Goal: Browse casually

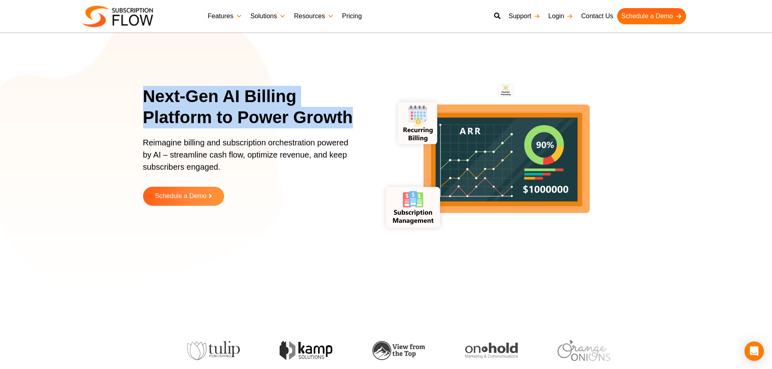
drag, startPoint x: 141, startPoint y: 92, endPoint x: 364, endPoint y: 133, distance: 226.8
click at [364, 133] on section "Next-Gen AI Billing Platform to Power Growth Reimagine billing and subscription…" at bounding box center [386, 151] width 772 height 263
click at [194, 167] on p "Reimagine billing and subscription orchestration powered by AI – streamline cas…" at bounding box center [248, 159] width 211 height 45
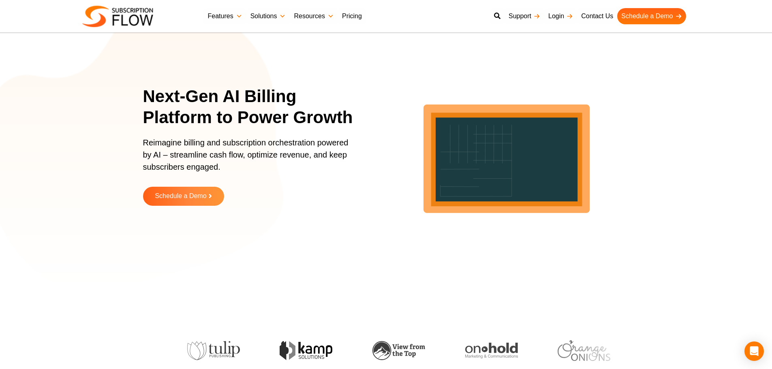
click at [188, 105] on h1 "Next-Gen AI Billing Platform to Power Growth" at bounding box center [253, 107] width 221 height 43
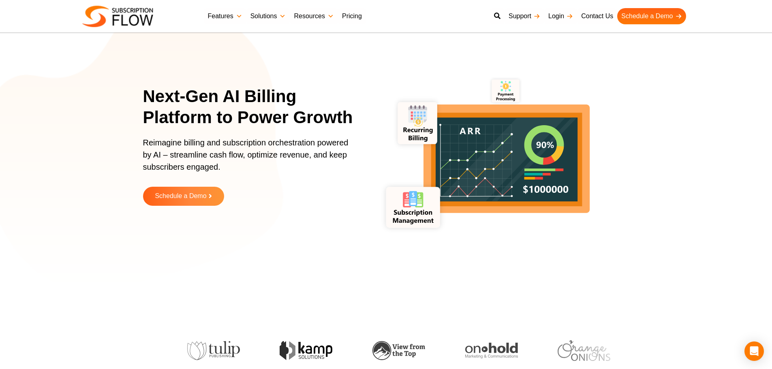
click at [74, 70] on section "Next-Gen AI Billing Platform to Power Growth Reimagine billing and subscription…" at bounding box center [386, 151] width 772 height 263
click at [208, 92] on h1 "Next-Gen AI Billing Platform to Power Growth" at bounding box center [253, 107] width 221 height 43
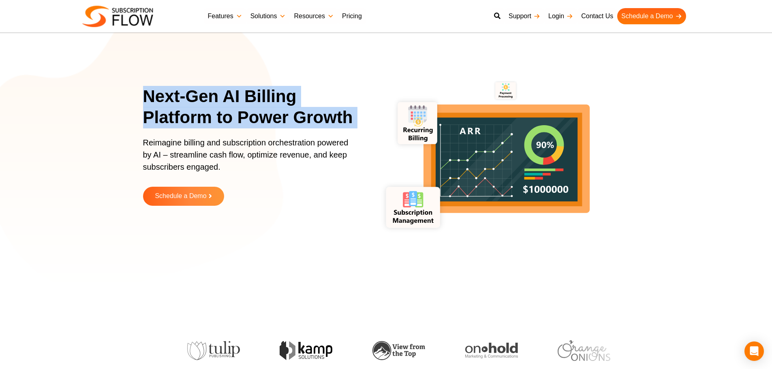
drag, startPoint x: 208, startPoint y: 92, endPoint x: 256, endPoint y: 105, distance: 49.8
click at [212, 94] on h1 "Next-Gen AI Billing Platform to Power Growth" at bounding box center [253, 107] width 221 height 43
click at [256, 105] on h1 "Next-Gen AI Billing Platform to Power Growth" at bounding box center [253, 107] width 221 height 43
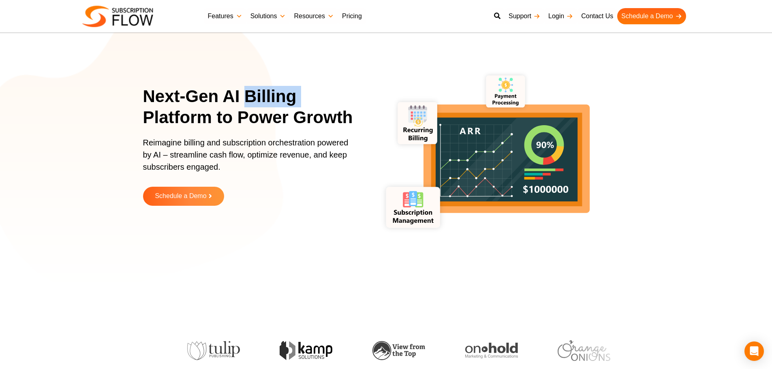
click at [256, 105] on h1 "Next-Gen AI Billing Platform to Power Growth" at bounding box center [253, 107] width 221 height 43
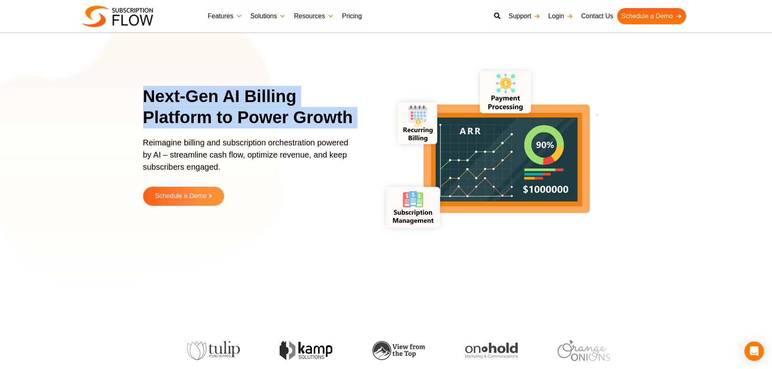
click at [256, 105] on h1 "Next-Gen AI Billing Platform to Power Growth" at bounding box center [253, 107] width 221 height 43
click at [212, 105] on h1 "Next-Gen AI Billing Platform to Power Growth" at bounding box center [253, 107] width 221 height 43
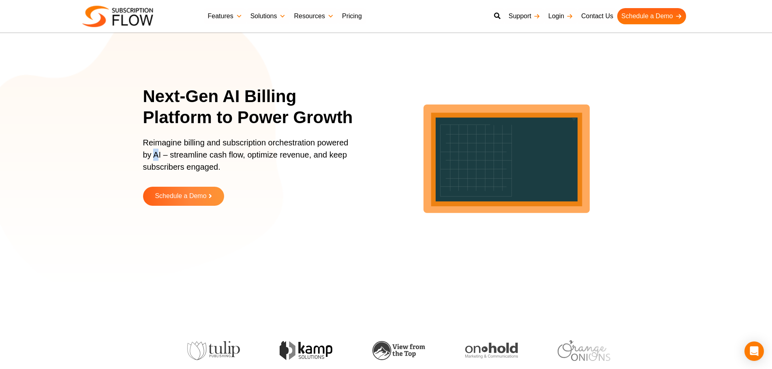
drag, startPoint x: 154, startPoint y: 158, endPoint x: 160, endPoint y: 156, distance: 6.2
click at [160, 156] on p "Reimagine billing and subscription orchestration powered by AI – streamline cas…" at bounding box center [248, 159] width 211 height 45
click at [171, 156] on p "Reimagine billing and subscription orchestration powered by AI – streamline cas…" at bounding box center [248, 159] width 211 height 45
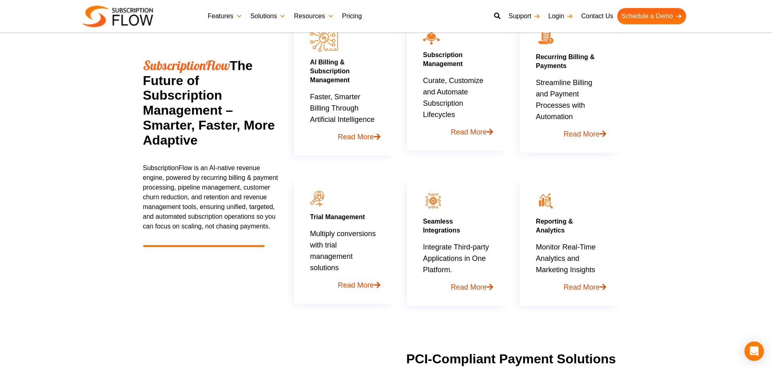
scroll to position [486, 0]
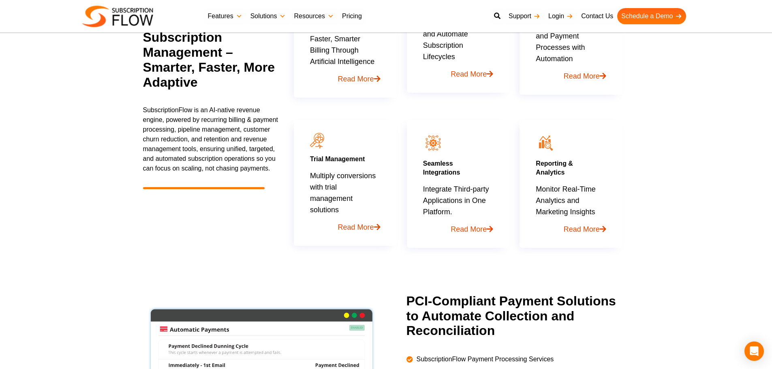
click at [190, 141] on p "SubscriptionFlow is an AI-native revenue engine, powered by recurring billing &…" at bounding box center [211, 139] width 136 height 68
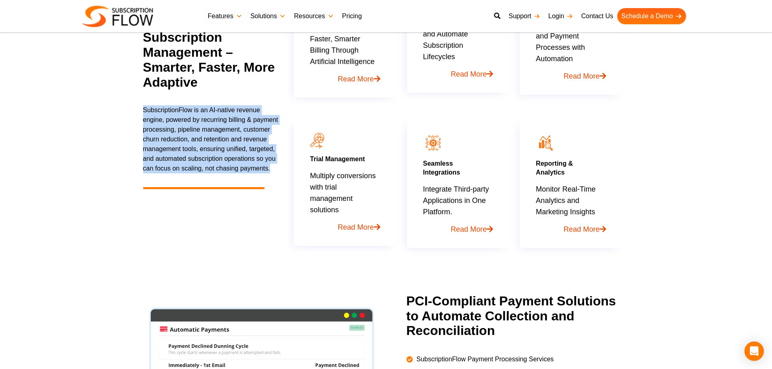
click at [190, 141] on p "SubscriptionFlow is an AI-native revenue engine, powered by recurring billing &…" at bounding box center [211, 139] width 136 height 68
click at [199, 137] on p "SubscriptionFlow is an AI-native revenue engine, powered by recurring billing &…" at bounding box center [211, 139] width 136 height 68
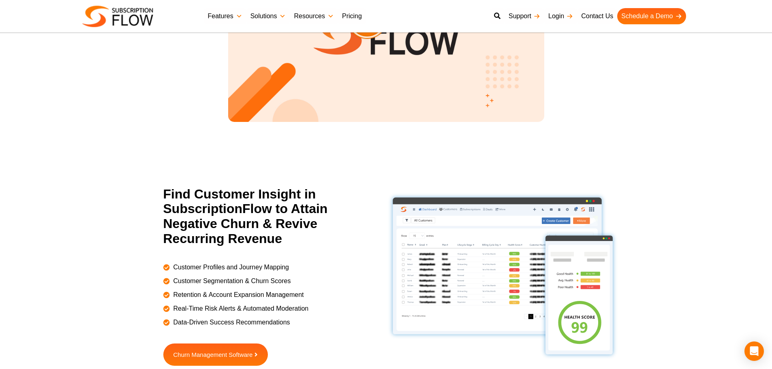
scroll to position [1175, 0]
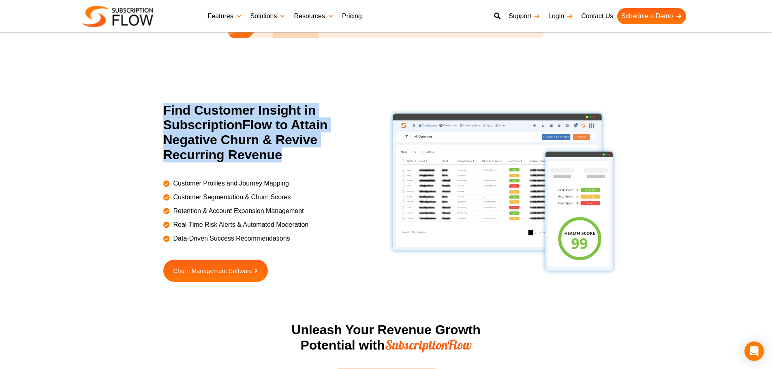
drag, startPoint x: 162, startPoint y: 108, endPoint x: 288, endPoint y: 153, distance: 133.4
click at [288, 153] on div "Find Customer Insight in SubscriptionFlow to Attain Negative Churn & Revive Rec…" at bounding box center [269, 192] width 233 height 179
click at [187, 151] on h2 "Find Customer Insight in SubscriptionFlow to Attain Negative Churn & Revive Rec…" at bounding box center [268, 133] width 211 height 60
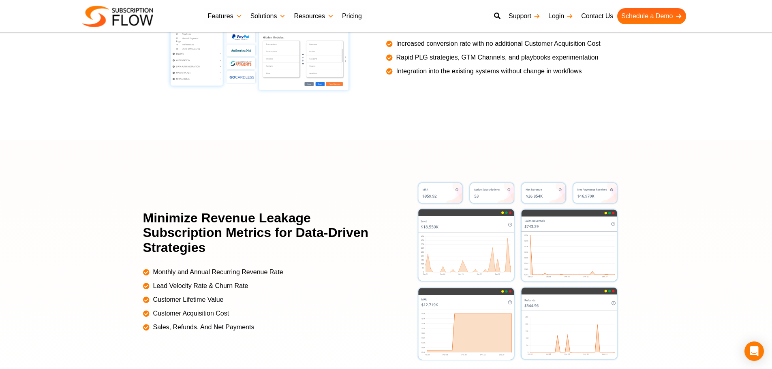
scroll to position [1701, 0]
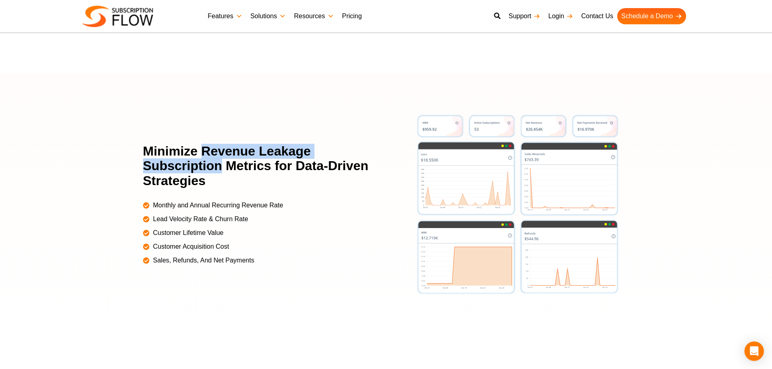
drag, startPoint x: 202, startPoint y: 151, endPoint x: 223, endPoint y: 162, distance: 24.1
click at [223, 162] on h2 "Minimize Revenue Leakage Subscription Metrics for Data-Driven Strategies" at bounding box center [259, 166] width 233 height 45
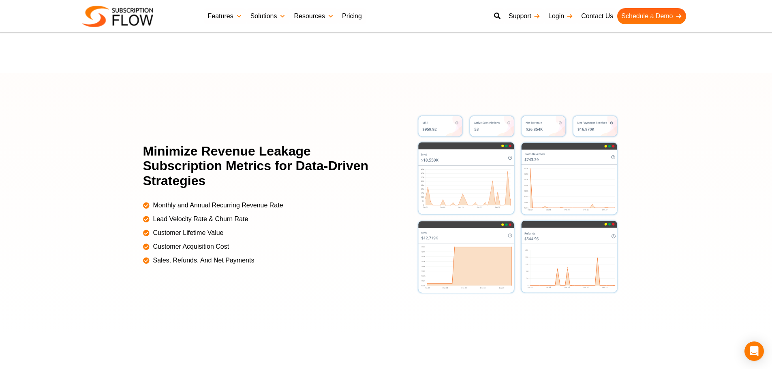
click at [231, 164] on h2 "Minimize Revenue Leakage Subscription Metrics for Data-Driven Strategies" at bounding box center [259, 166] width 233 height 45
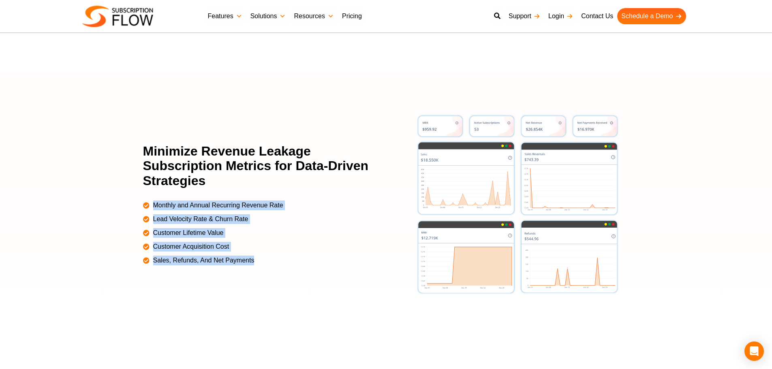
drag, startPoint x: 247, startPoint y: 247, endPoint x: 261, endPoint y: 256, distance: 17.2
click at [261, 256] on ul "Monthly and Annual Recurring Revenue Rate Lead Velocity Rate & Churn Rate Custo…" at bounding box center [259, 230] width 233 height 69
click at [218, 247] on span "Customer Acquisition Cost" at bounding box center [190, 247] width 78 height 10
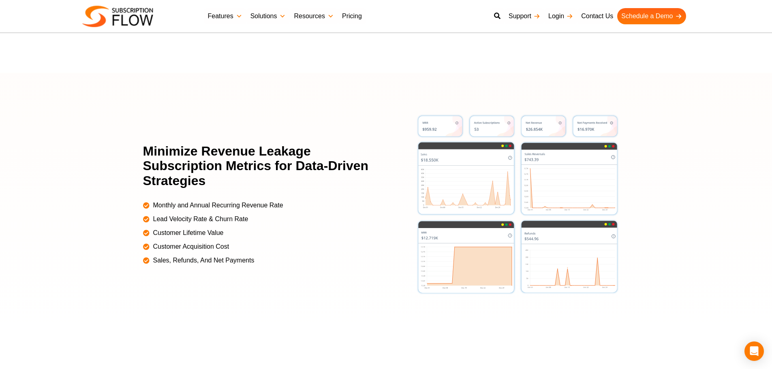
drag, startPoint x: 67, startPoint y: 236, endPoint x: 74, endPoint y: 228, distance: 10.6
click at [67, 236] on div at bounding box center [386, 204] width 772 height 263
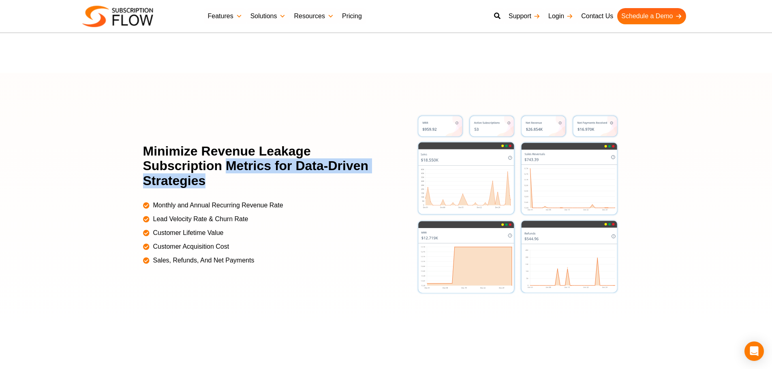
drag, startPoint x: 228, startPoint y: 166, endPoint x: 244, endPoint y: 176, distance: 19.0
click at [244, 176] on h2 "Minimize Revenue Leakage Subscription Metrics for Data-Driven Strategies" at bounding box center [259, 166] width 233 height 45
click at [239, 165] on h2 "Minimize Revenue Leakage Subscription Metrics for Data-Driven Strategies" at bounding box center [259, 166] width 233 height 45
click at [239, 166] on h2 "Minimize Revenue Leakage Subscription Metrics for Data-Driven Strategies" at bounding box center [259, 166] width 233 height 45
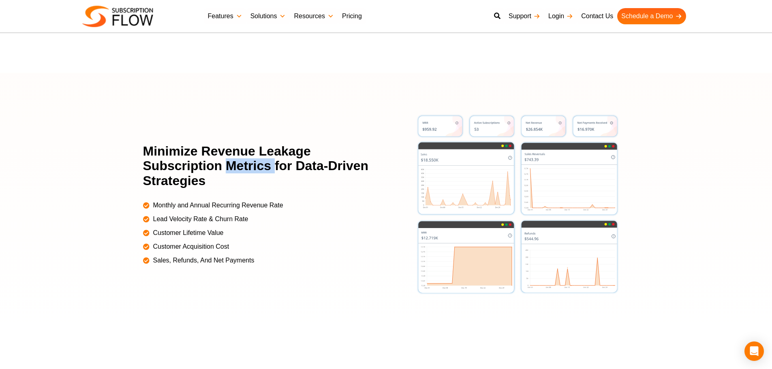
click at [239, 166] on h2 "Minimize Revenue Leakage Subscription Metrics for Data-Driven Strategies" at bounding box center [259, 166] width 233 height 45
click at [206, 162] on h2 "Minimize Revenue Leakage Subscription Metrics for Data-Driven Strategies" at bounding box center [259, 166] width 233 height 45
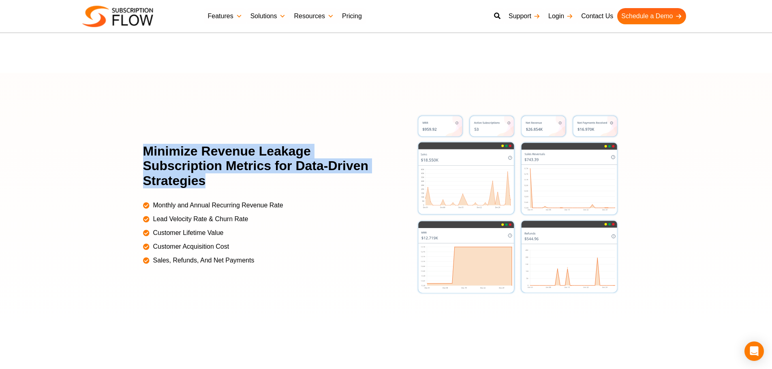
click at [206, 162] on h2 "Minimize Revenue Leakage Subscription Metrics for Data-Driven Strategies" at bounding box center [259, 166] width 233 height 45
click at [228, 149] on h2 "Minimize Revenue Leakage Subscription Metrics for Data-Driven Strategies" at bounding box center [259, 166] width 233 height 45
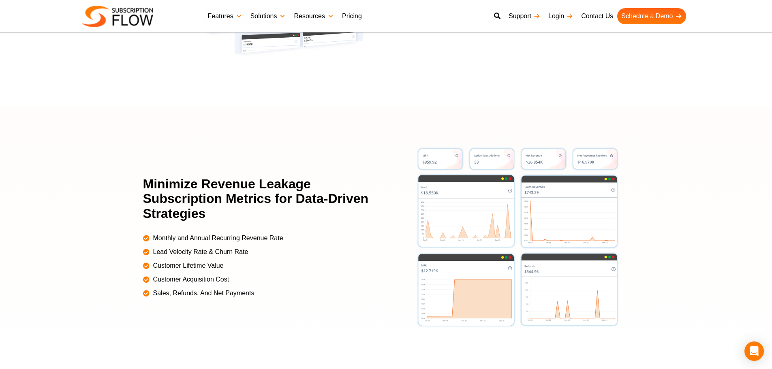
drag, startPoint x: 56, startPoint y: 161, endPoint x: 81, endPoint y: 167, distance: 25.7
click at [56, 161] on div at bounding box center [386, 237] width 772 height 263
